Goal: Check status: Check status

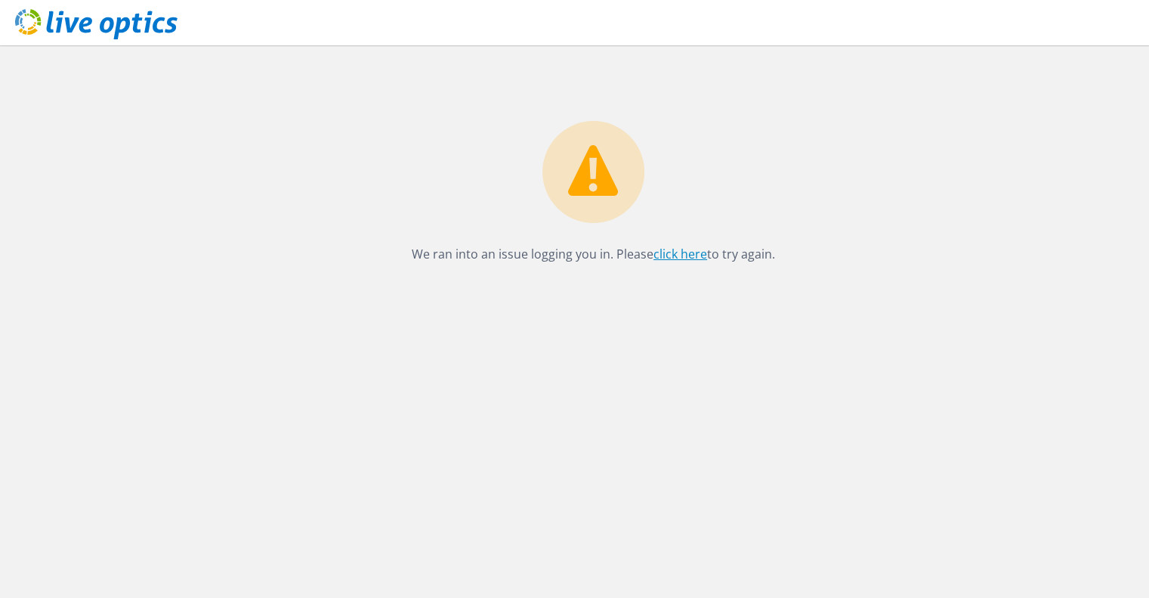
click at [686, 255] on link "click here" at bounding box center [681, 254] width 54 height 17
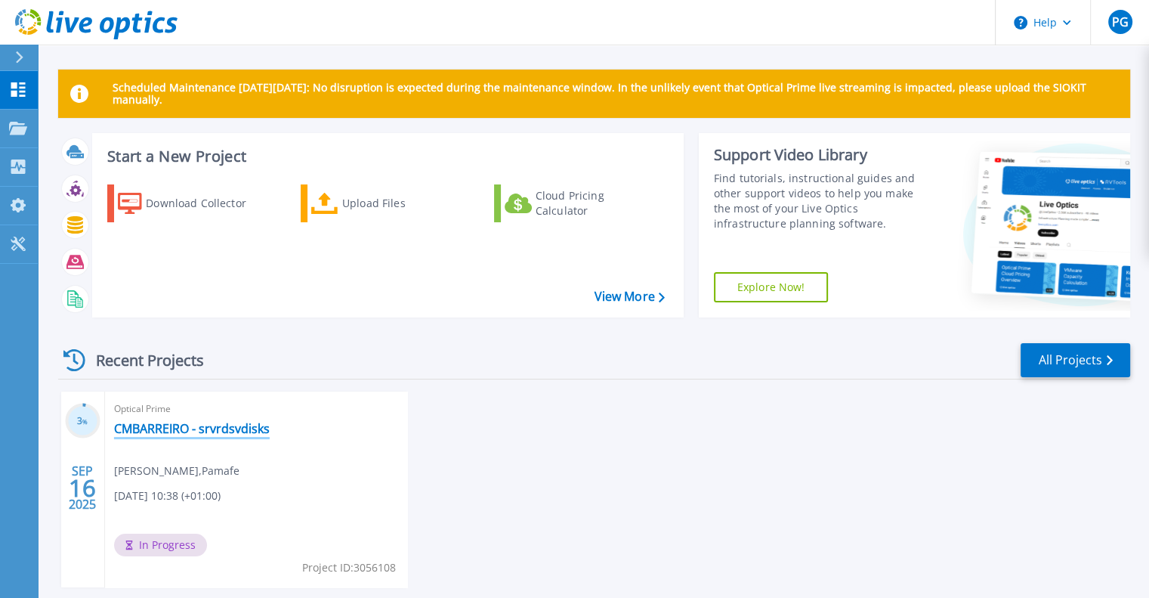
click at [172, 431] on link "CMBARREIRO - srvrdsvdisks" at bounding box center [192, 428] width 156 height 15
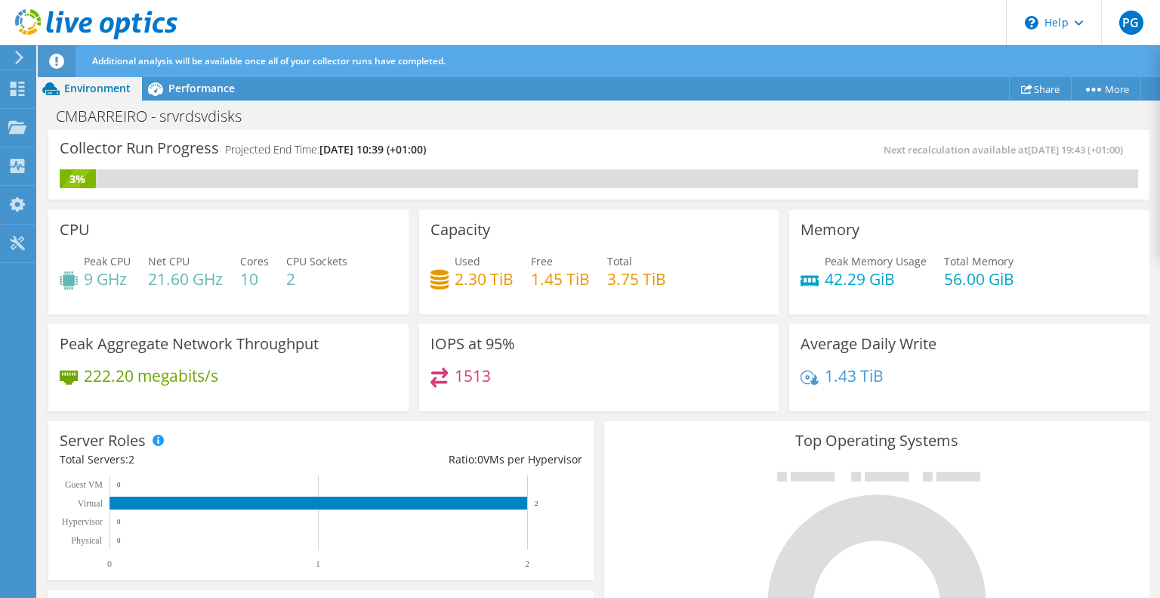
scroll to position [295, 0]
click at [1160, 290] on div "Collector Run Progress Projected End Time: 09/18/2025, 10:39 (+01:00) Next reca…" at bounding box center [599, 364] width 1123 height 469
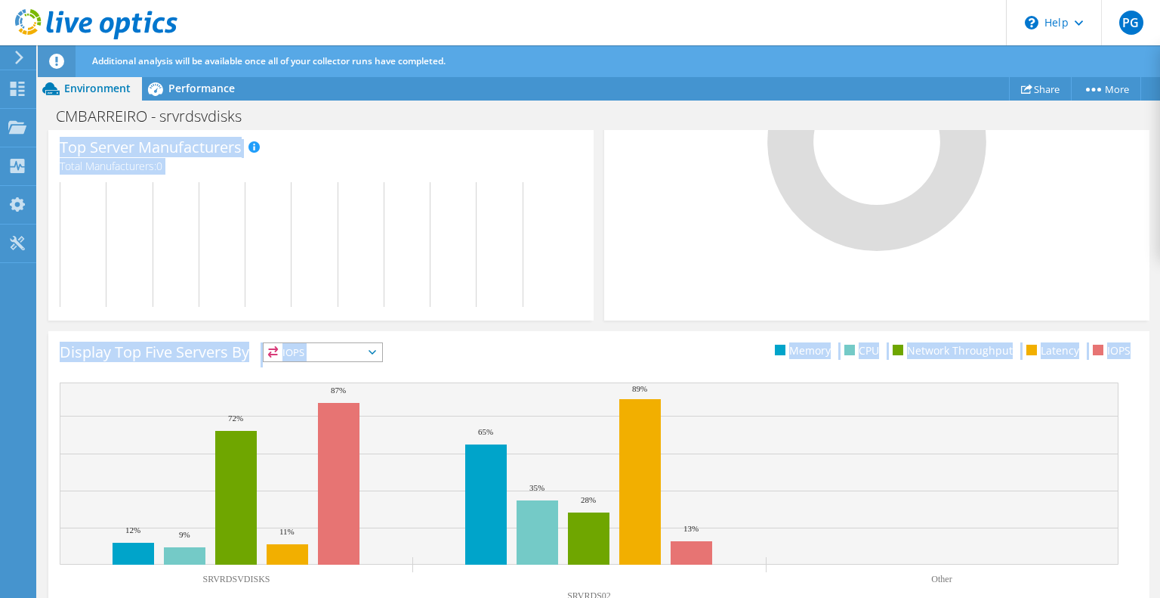
scroll to position [499, 0]
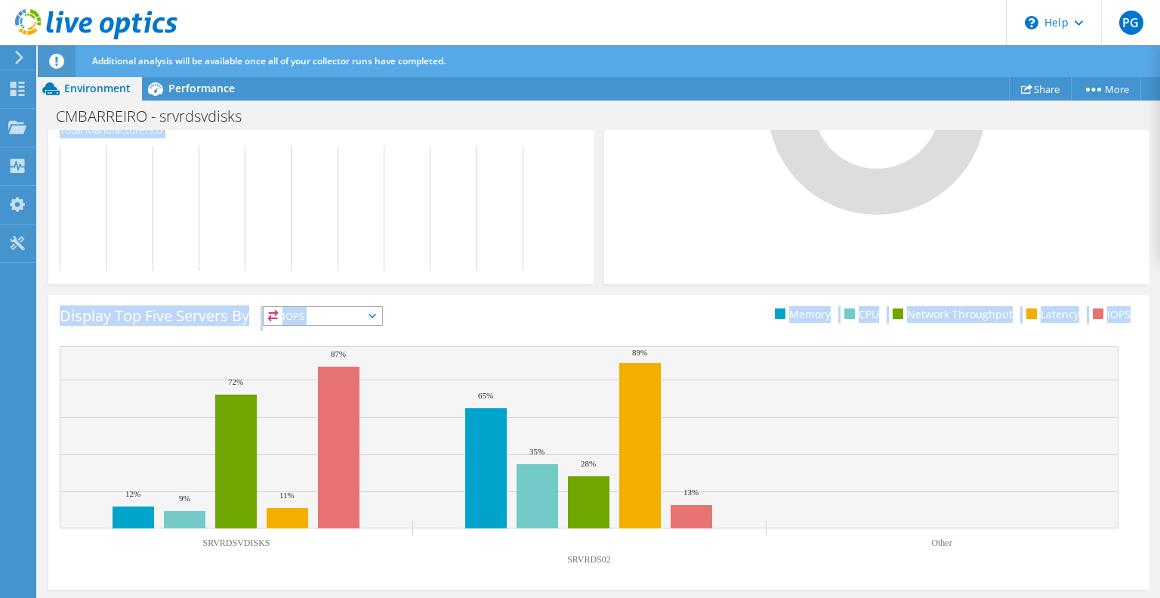
drag, startPoint x: 1160, startPoint y: 290, endPoint x: 1144, endPoint y: 538, distance: 248.3
click at [1144, 538] on div "Collector Run Progress Projected End Time: 09/18/2025, 10:39 (+01:00) Next reca…" at bounding box center [599, 364] width 1123 height 469
click at [444, 314] on div "Display Top Five Servers By IOPS IOPS" at bounding box center [329, 318] width 539 height 25
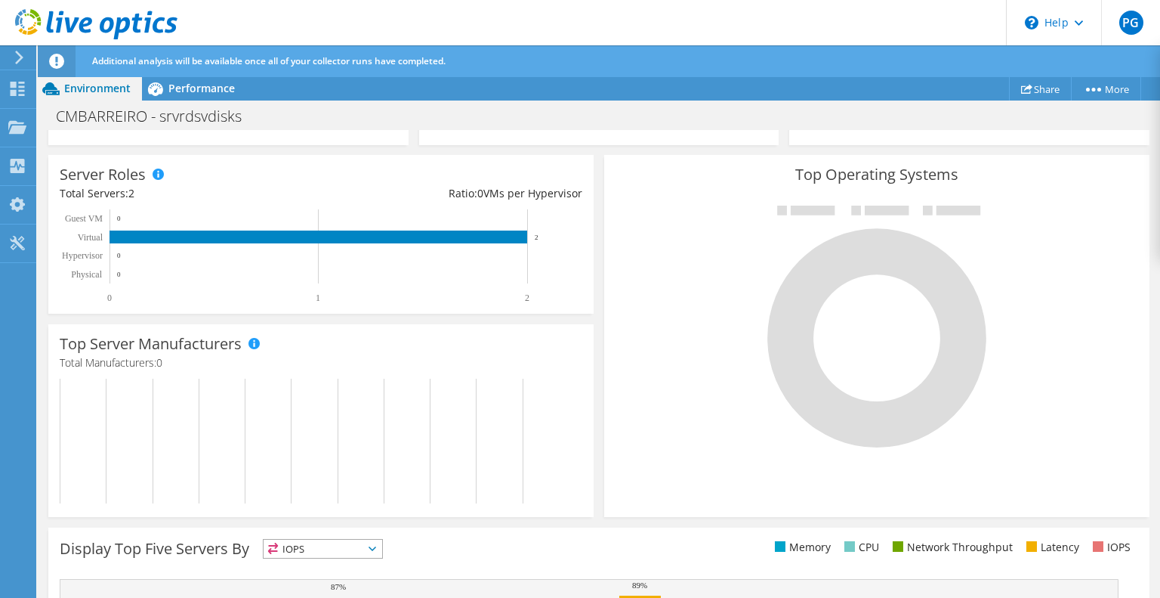
scroll to position [0, 0]
click at [196, 94] on span "Performance" at bounding box center [201, 88] width 66 height 14
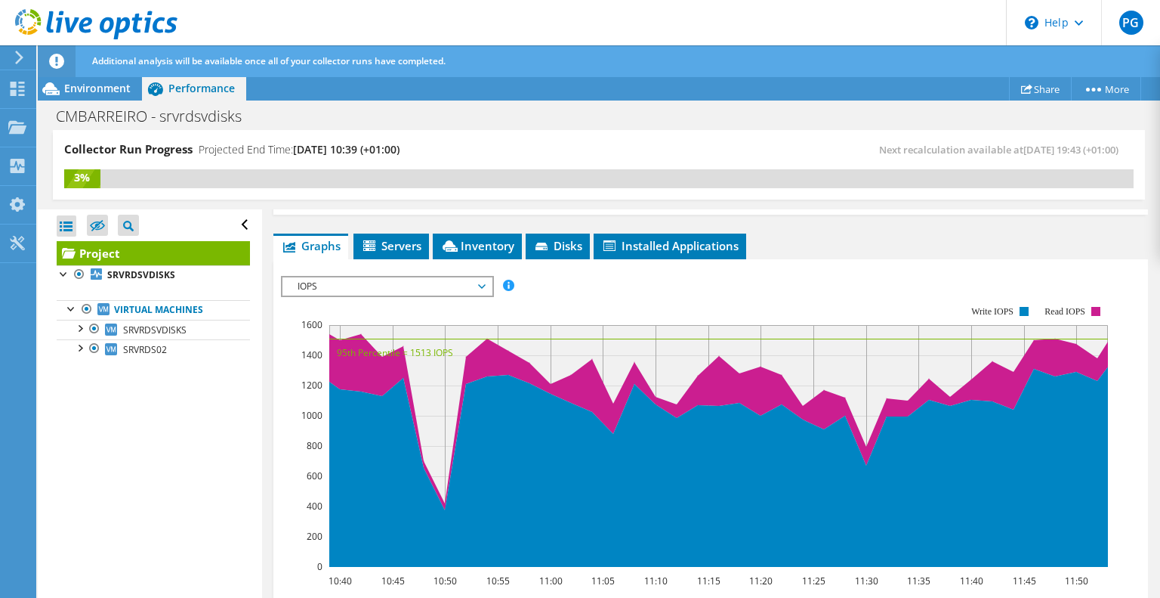
scroll to position [275, 0]
click at [83, 344] on div at bounding box center [79, 346] width 15 height 15
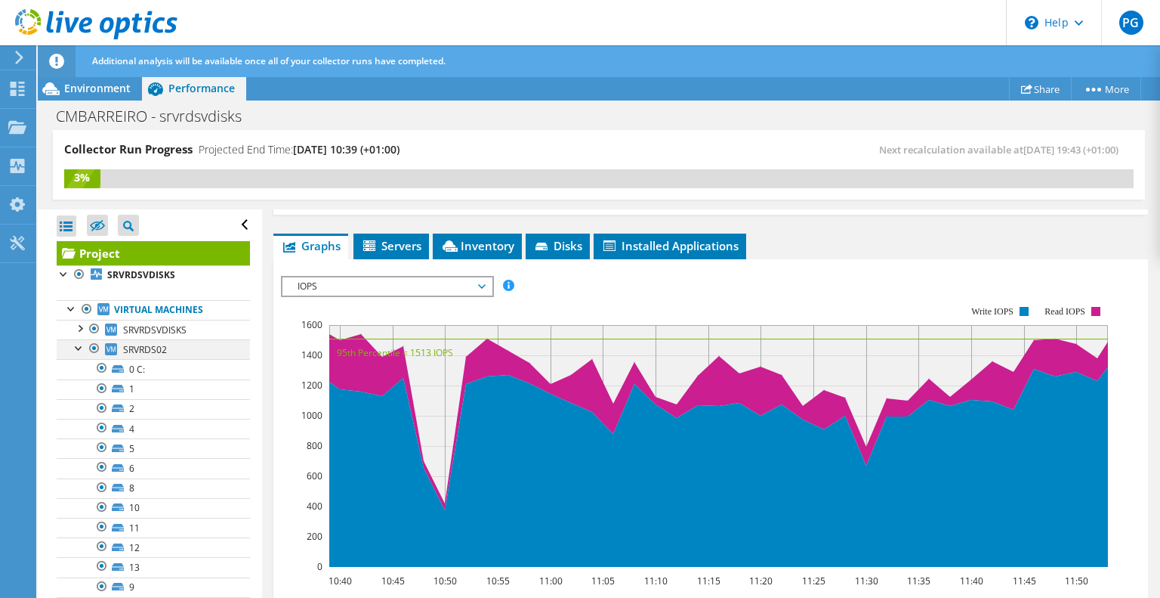
click at [83, 344] on div at bounding box center [79, 346] width 15 height 15
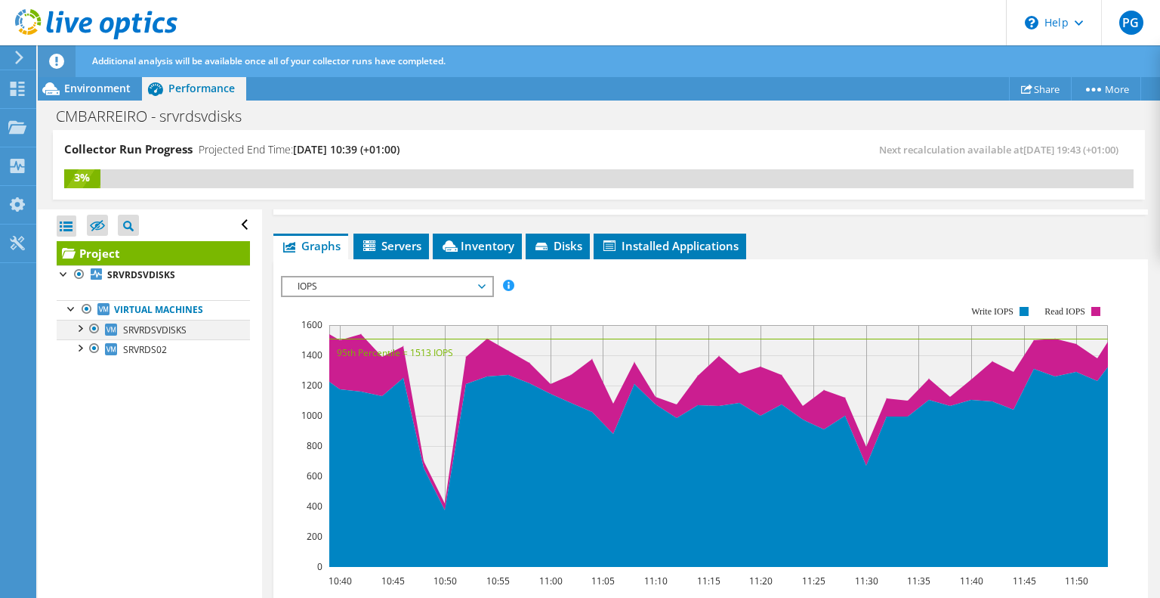
click at [80, 329] on div at bounding box center [79, 327] width 15 height 15
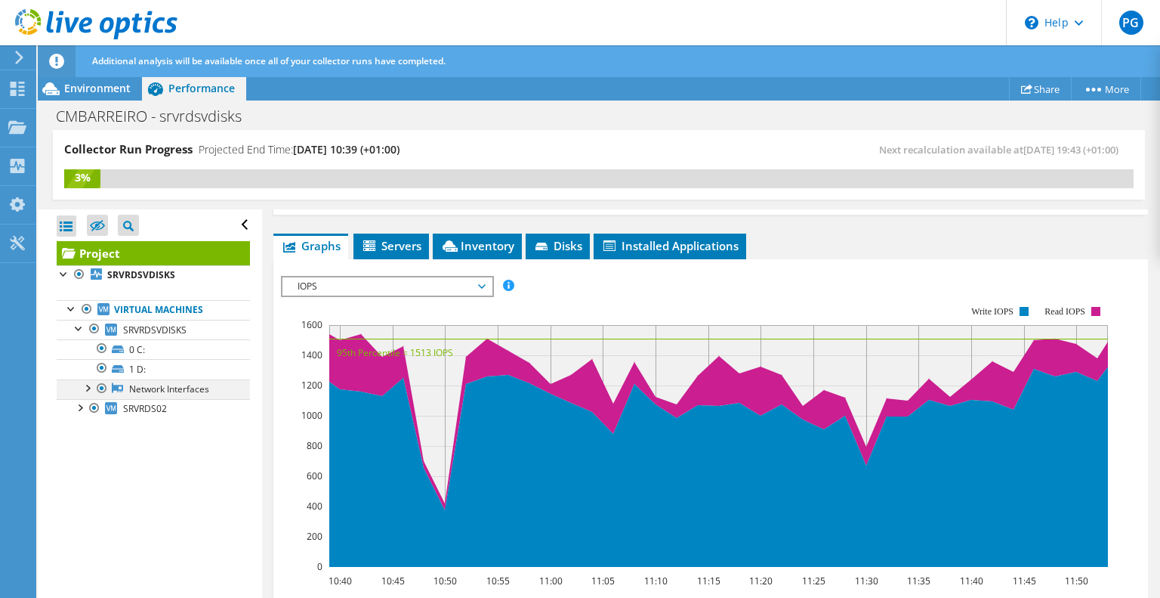
click at [88, 388] on div at bounding box center [86, 386] width 15 height 15
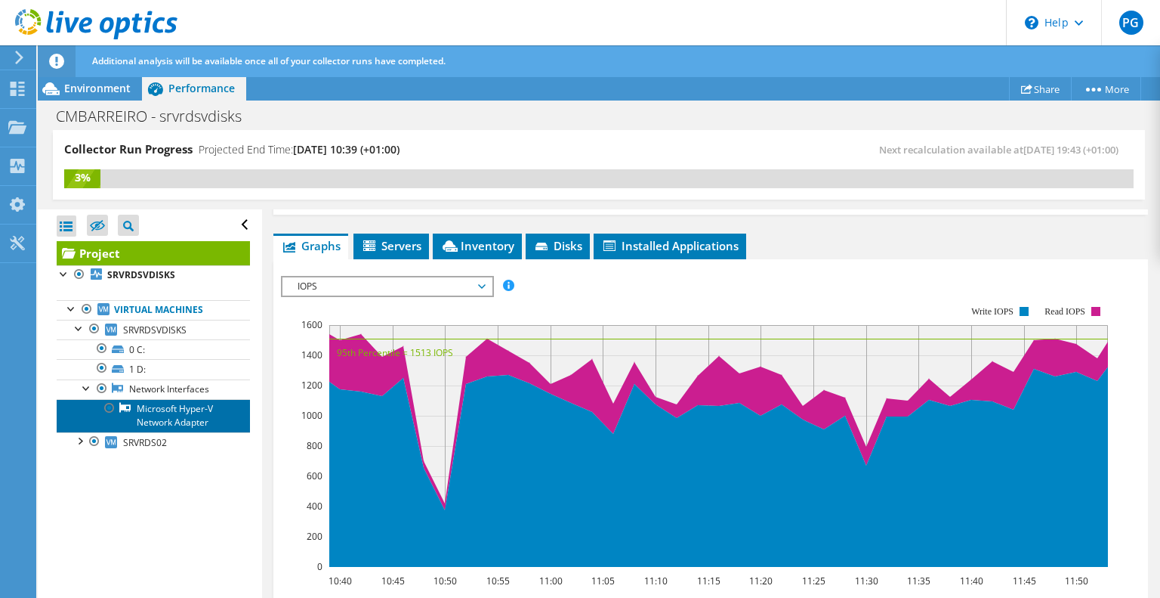
click at [176, 411] on link "Microsoft Hyper-V Network Adapter" at bounding box center [153, 415] width 193 height 33
